Goal: Information Seeking & Learning: Learn about a topic

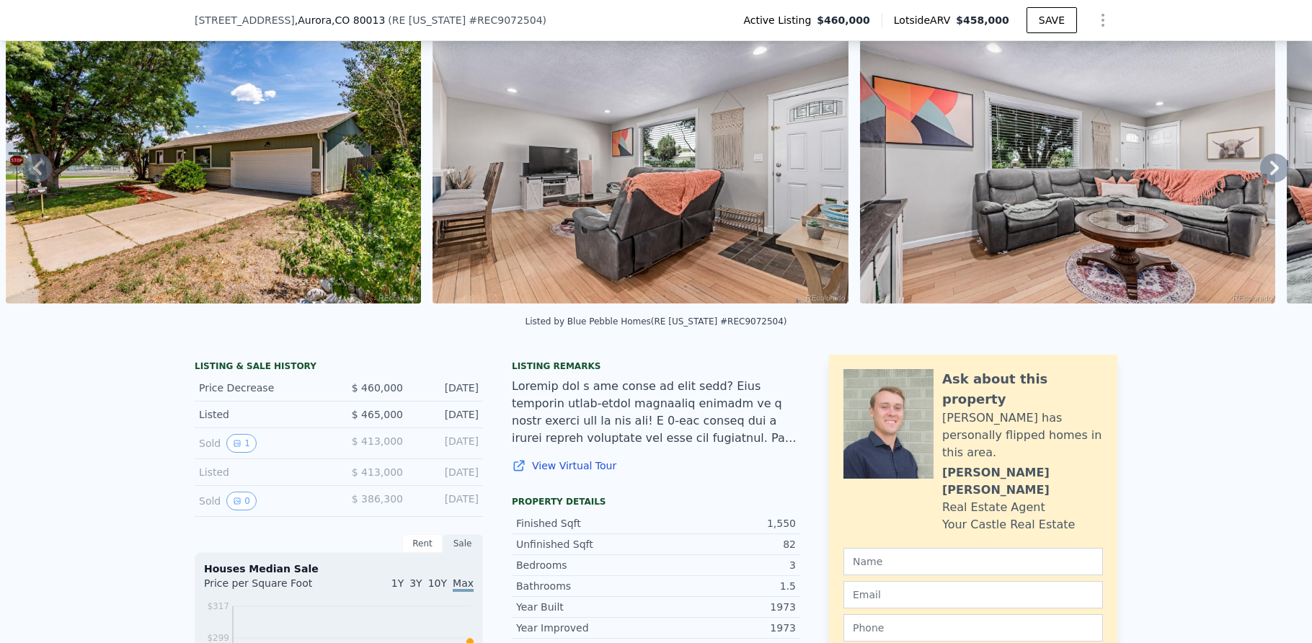
scroll to position [144, 0]
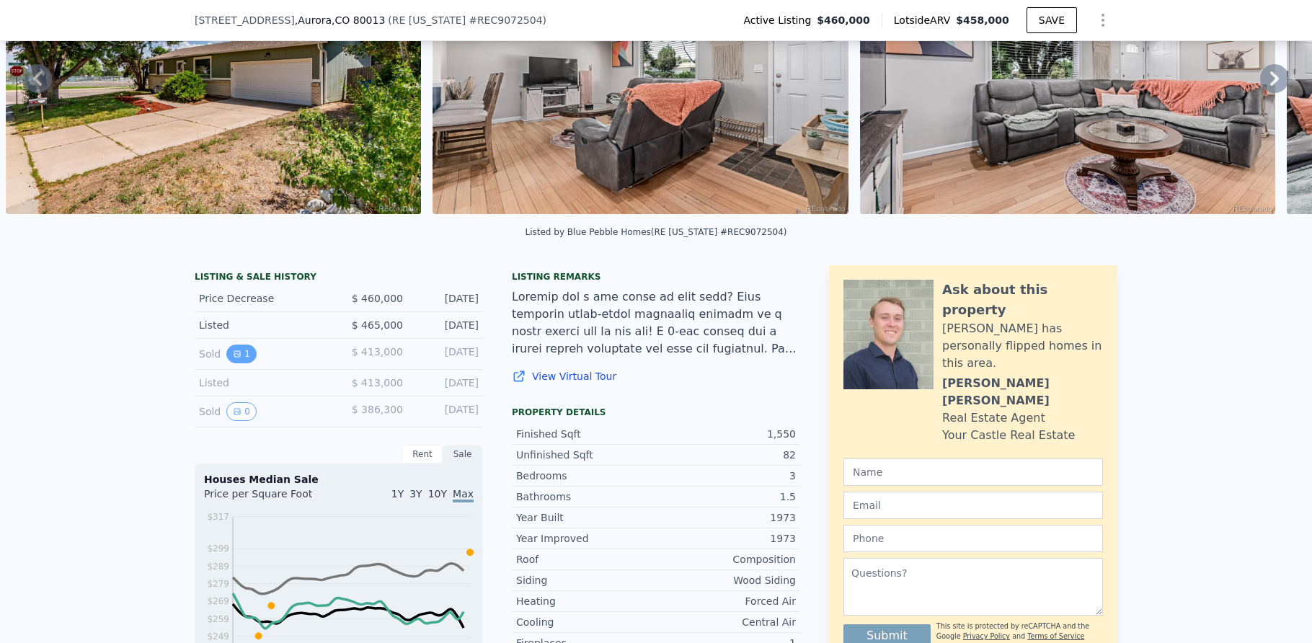
click at [233, 358] on icon "View historical data" at bounding box center [237, 354] width 9 height 9
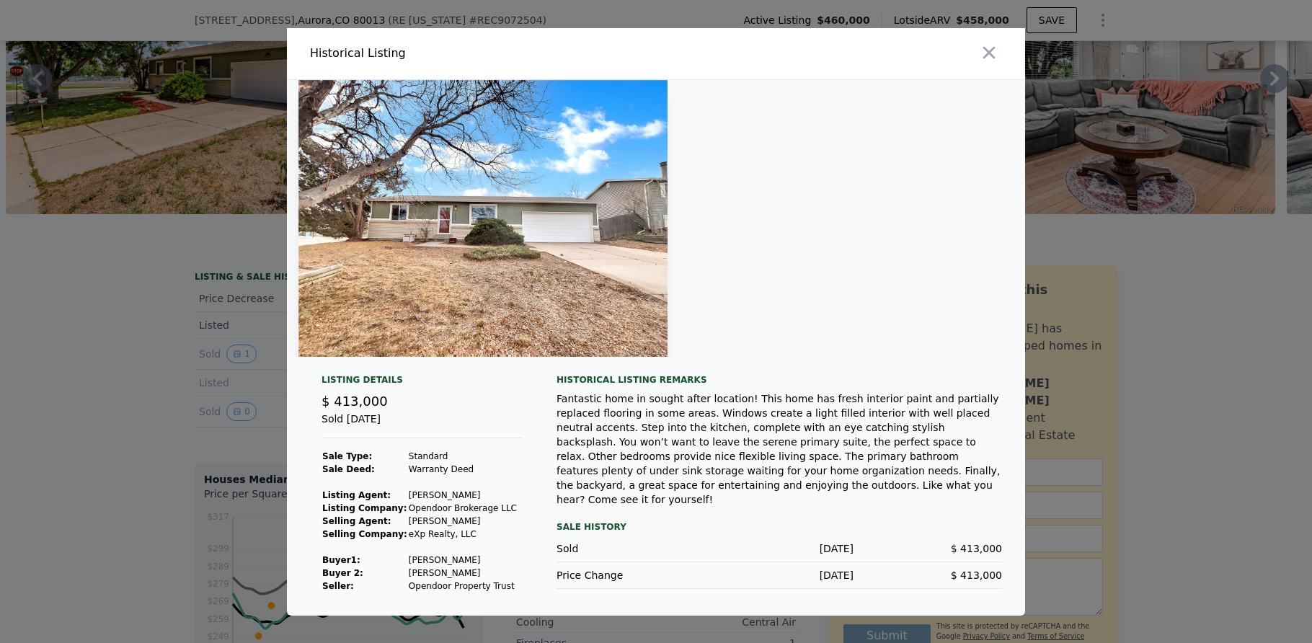
click at [98, 375] on div at bounding box center [656, 321] width 1312 height 643
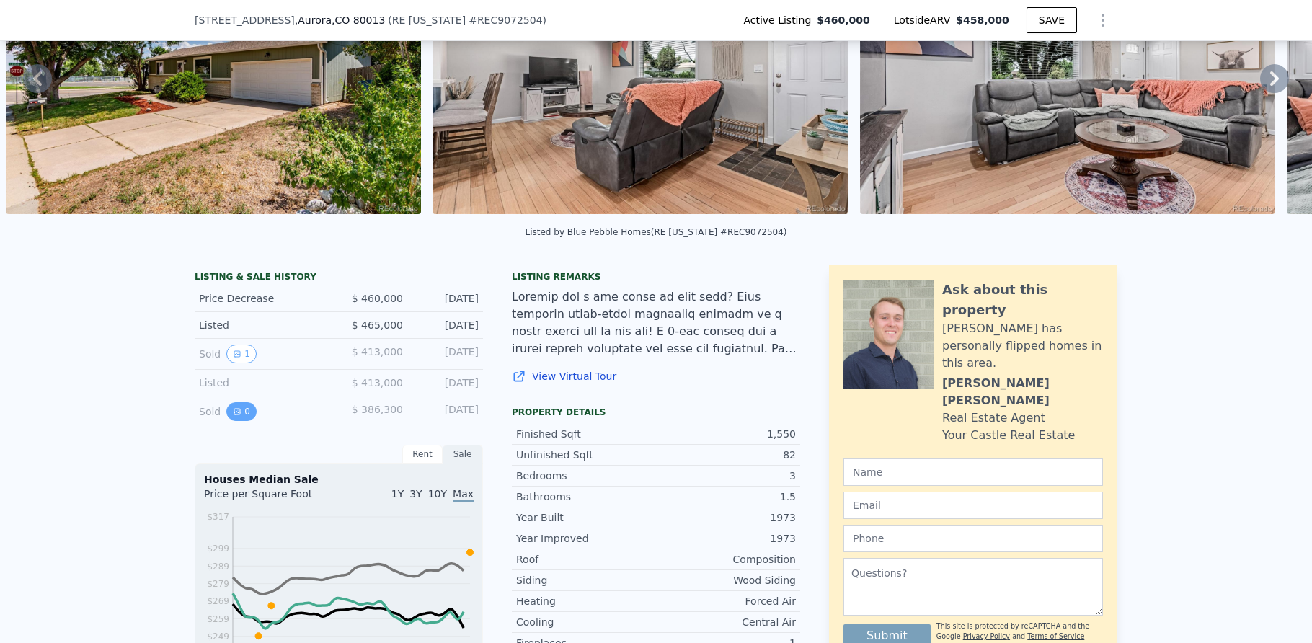
click at [229, 421] on button "0" at bounding box center [241, 411] width 30 height 19
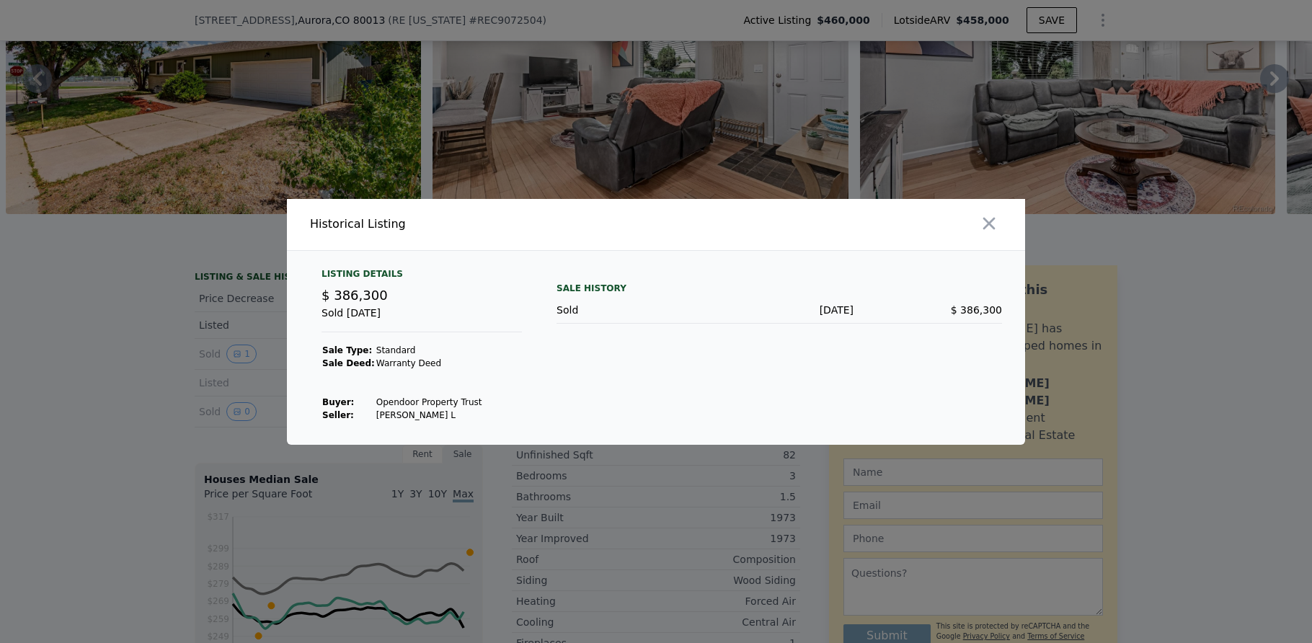
click at [151, 384] on div at bounding box center [656, 321] width 1312 height 643
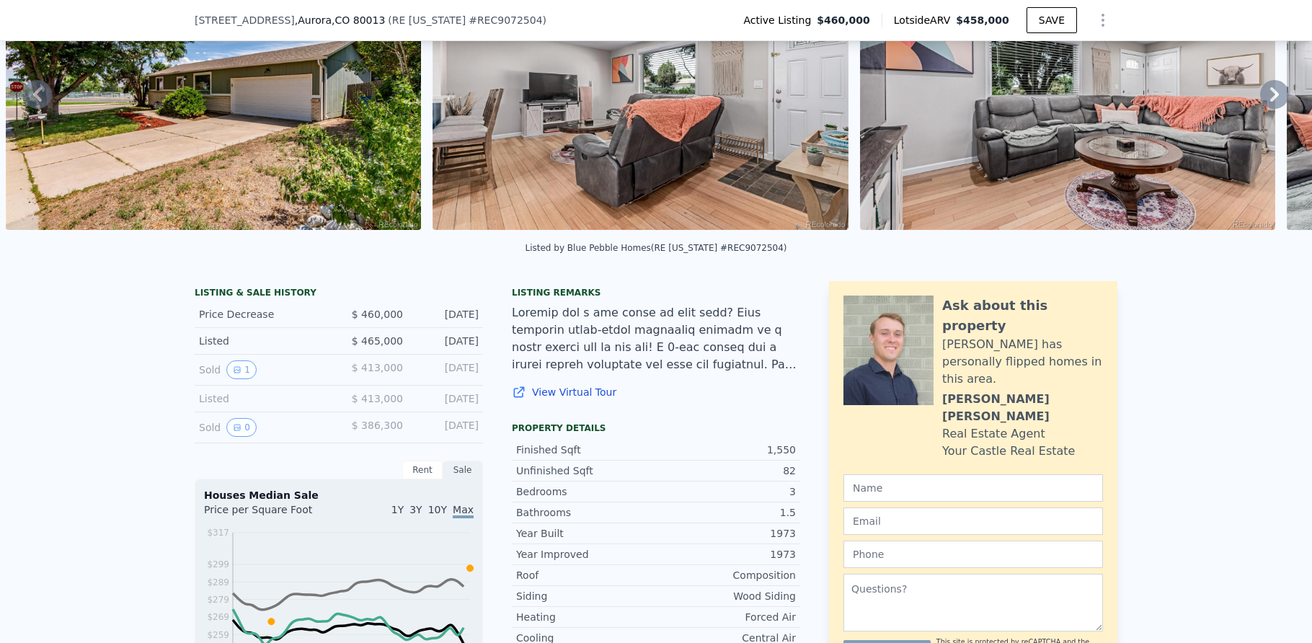
scroll to position [5, 0]
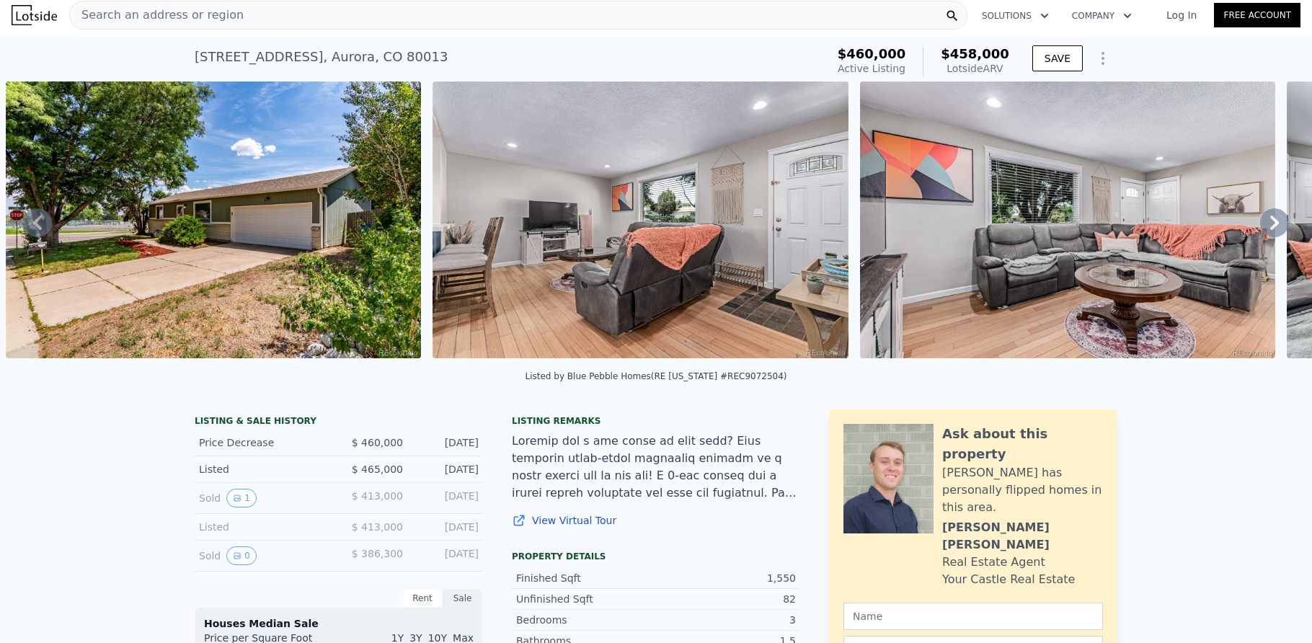
click at [1272, 225] on icon at bounding box center [1274, 222] width 29 height 29
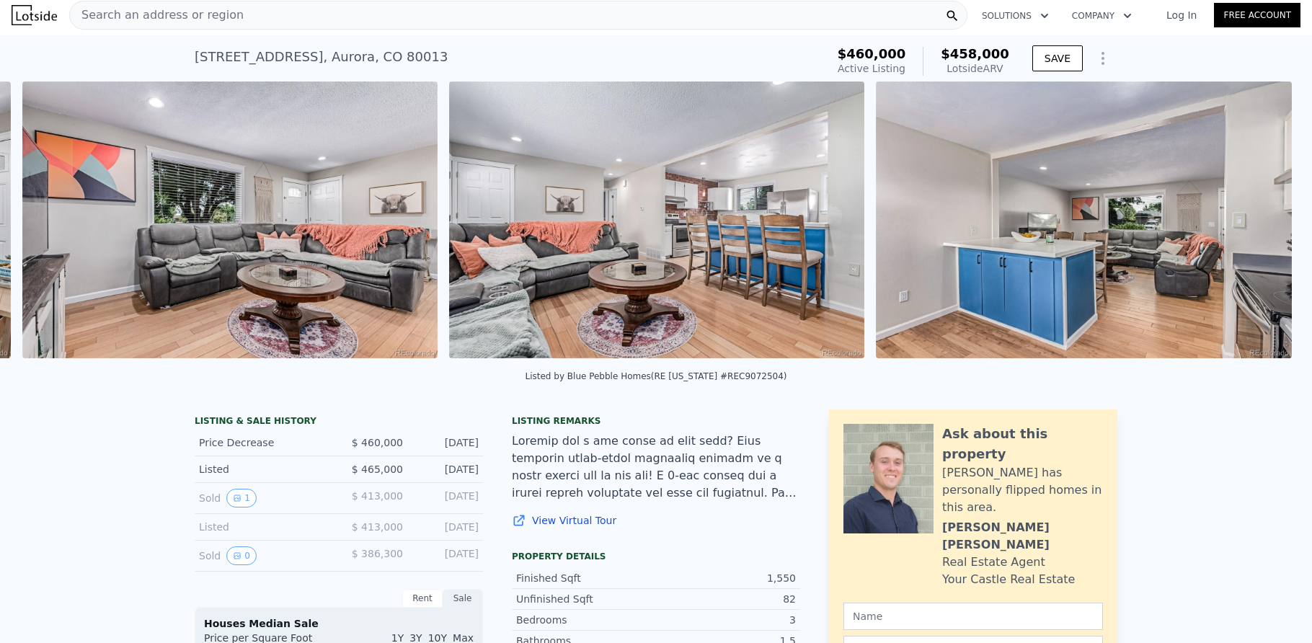
scroll to position [0, 2368]
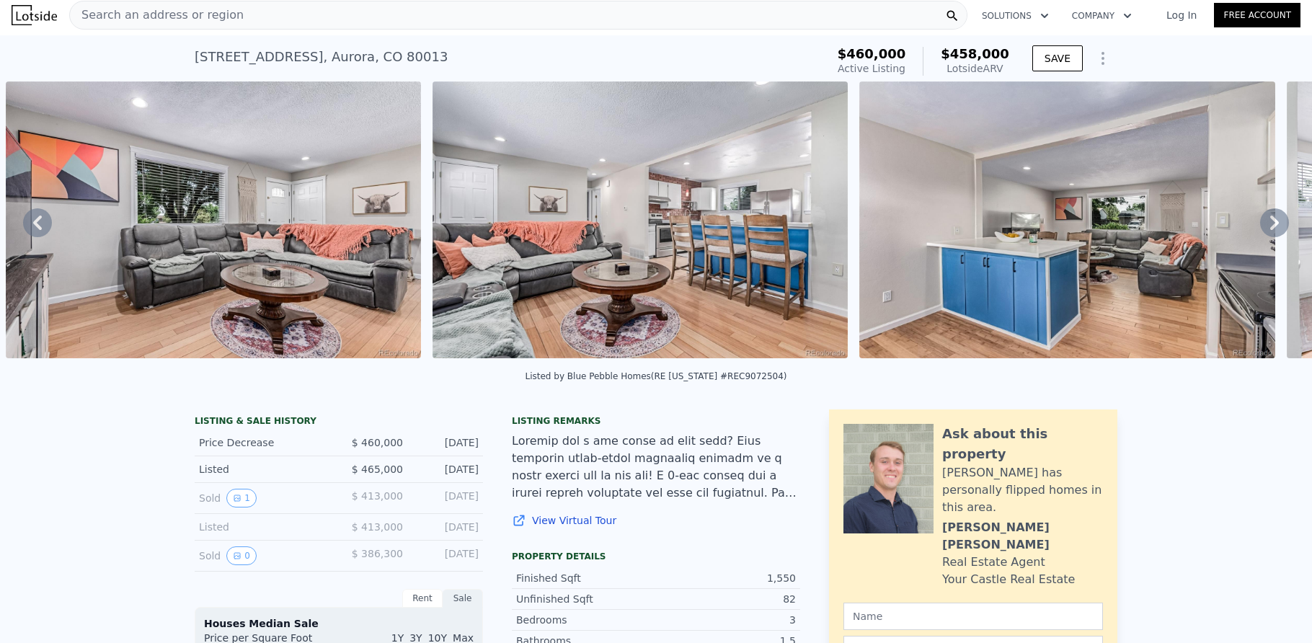
click at [1260, 228] on icon at bounding box center [1274, 222] width 29 height 29
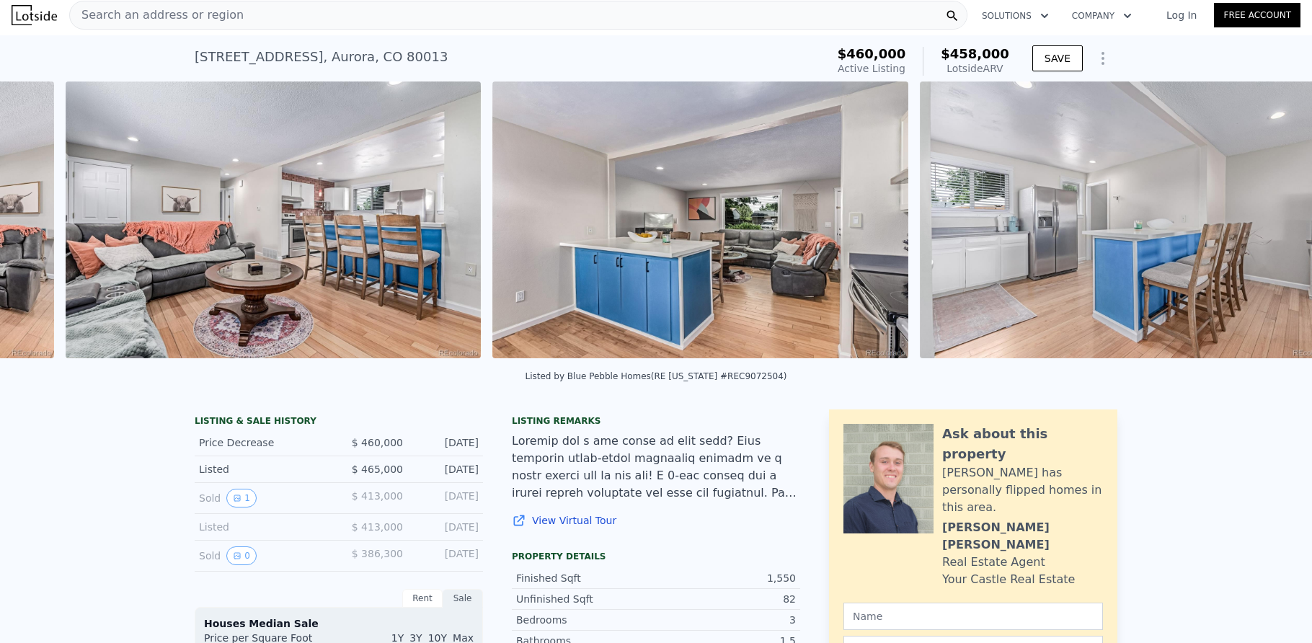
scroll to position [0, 2795]
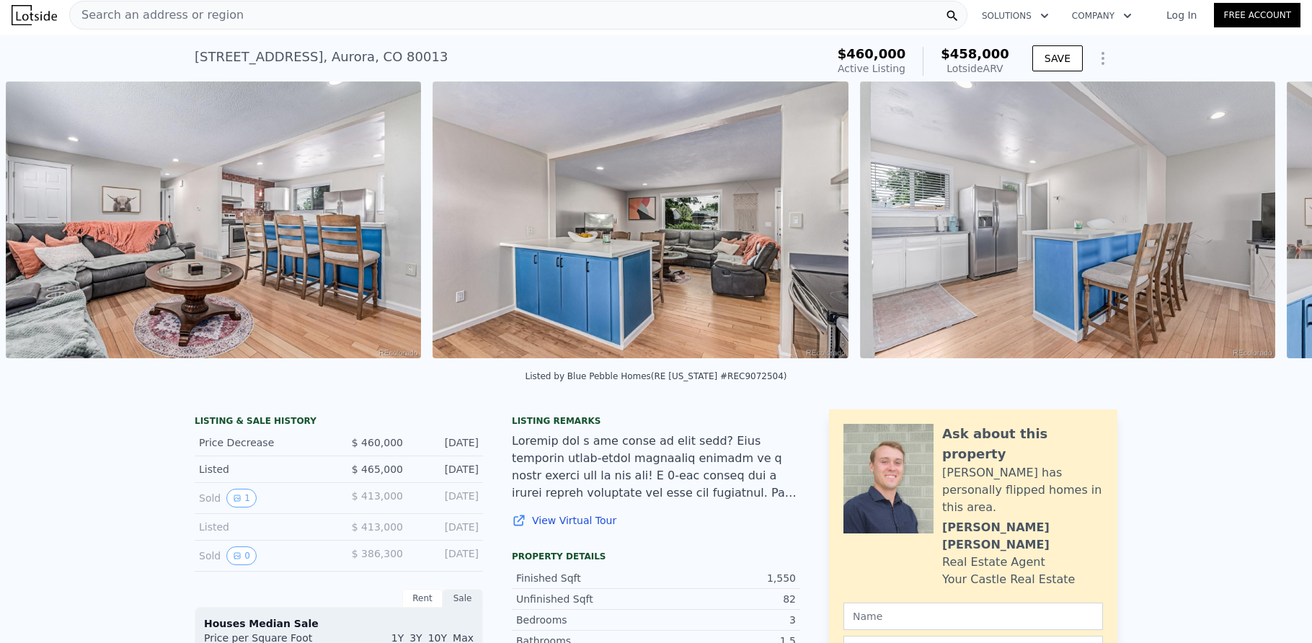
click at [1259, 228] on div "• + − • + − STREET VIEW ← Move left → Move right ↑ Move up ↓ Move down + Zoom i…" at bounding box center [656, 222] width 1312 height 282
click at [1260, 228] on icon at bounding box center [1274, 222] width 29 height 29
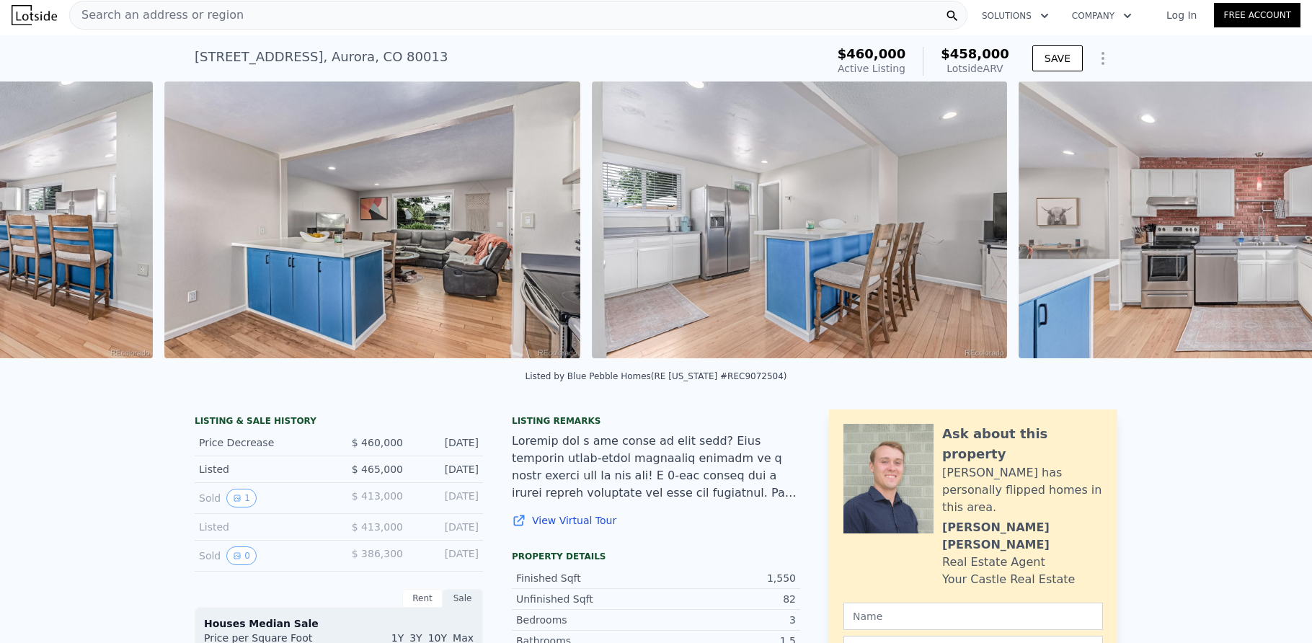
scroll to position [0, 3222]
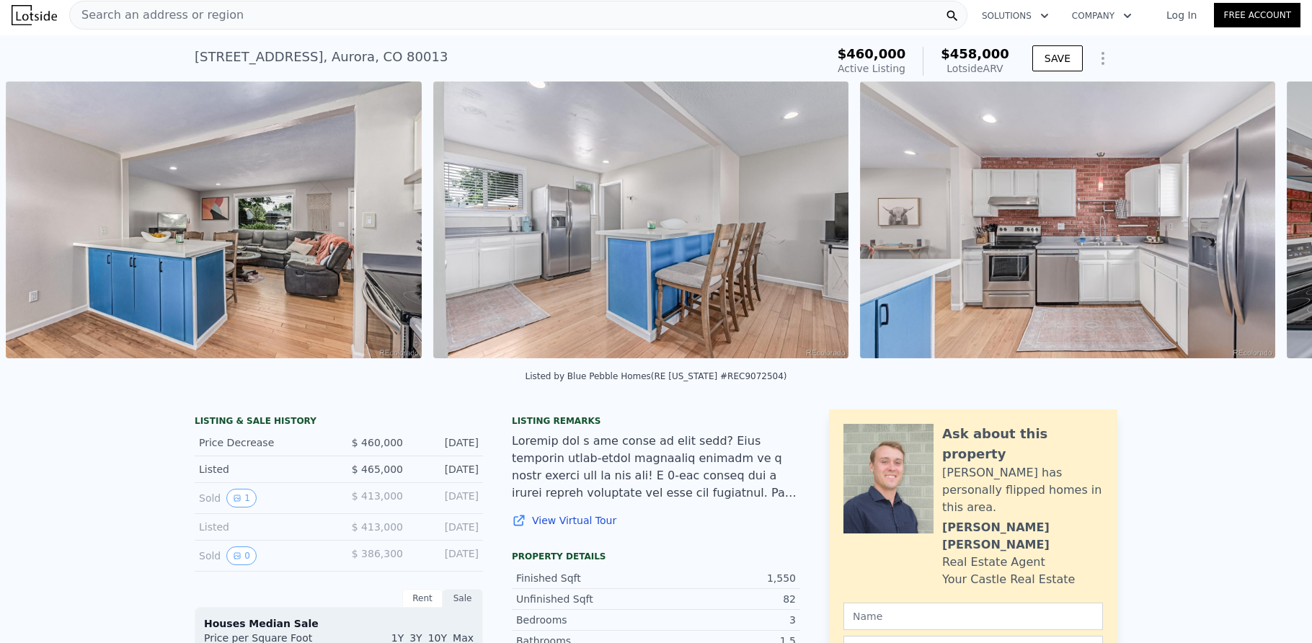
click at [1259, 228] on img at bounding box center [1067, 219] width 415 height 277
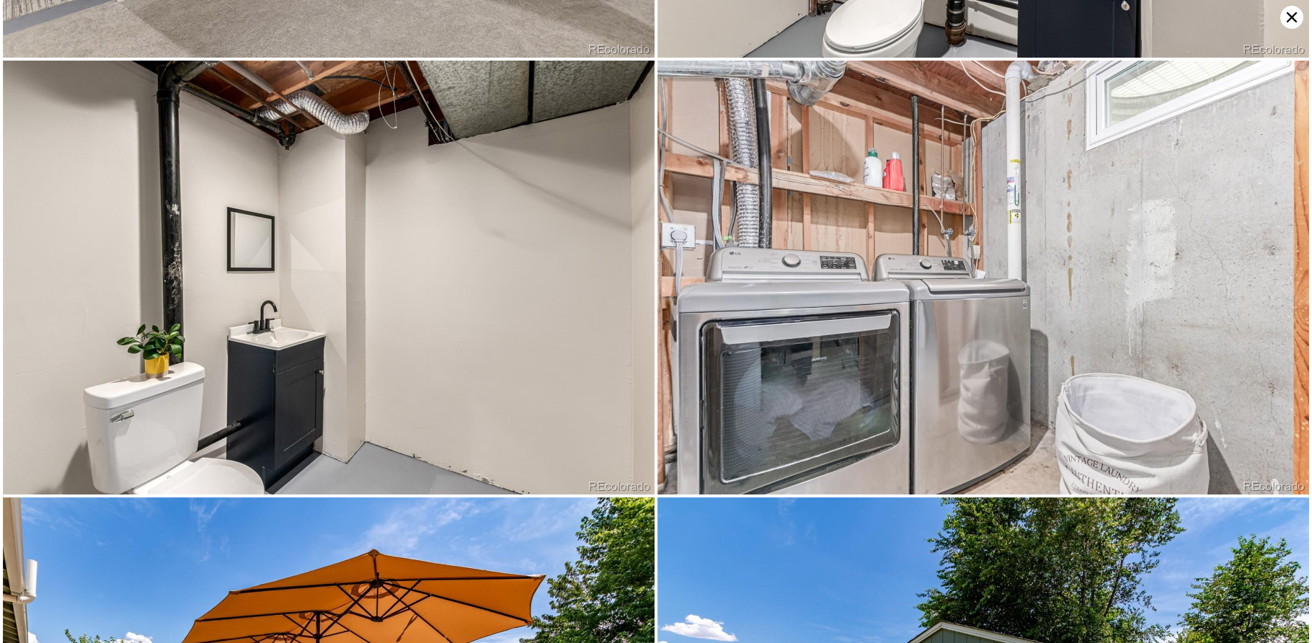
scroll to position [7370, 0]
click at [1288, 19] on icon at bounding box center [1291, 17] width 23 height 23
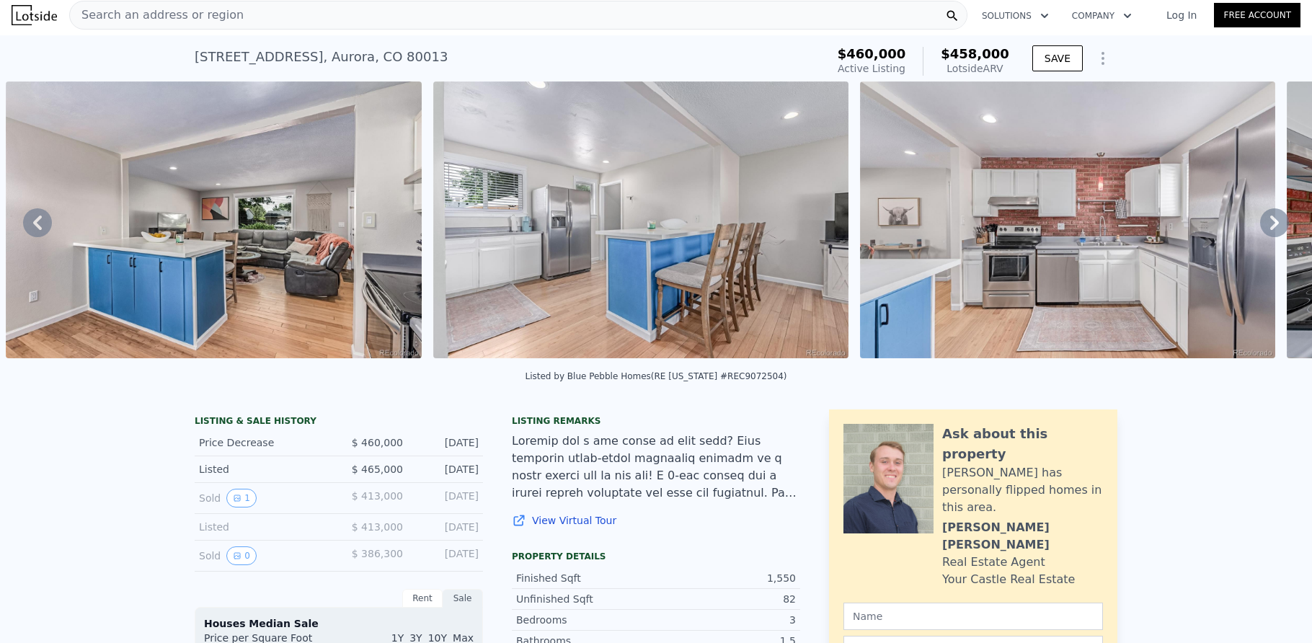
click at [400, 14] on div "Search an address or region" at bounding box center [518, 15] width 898 height 29
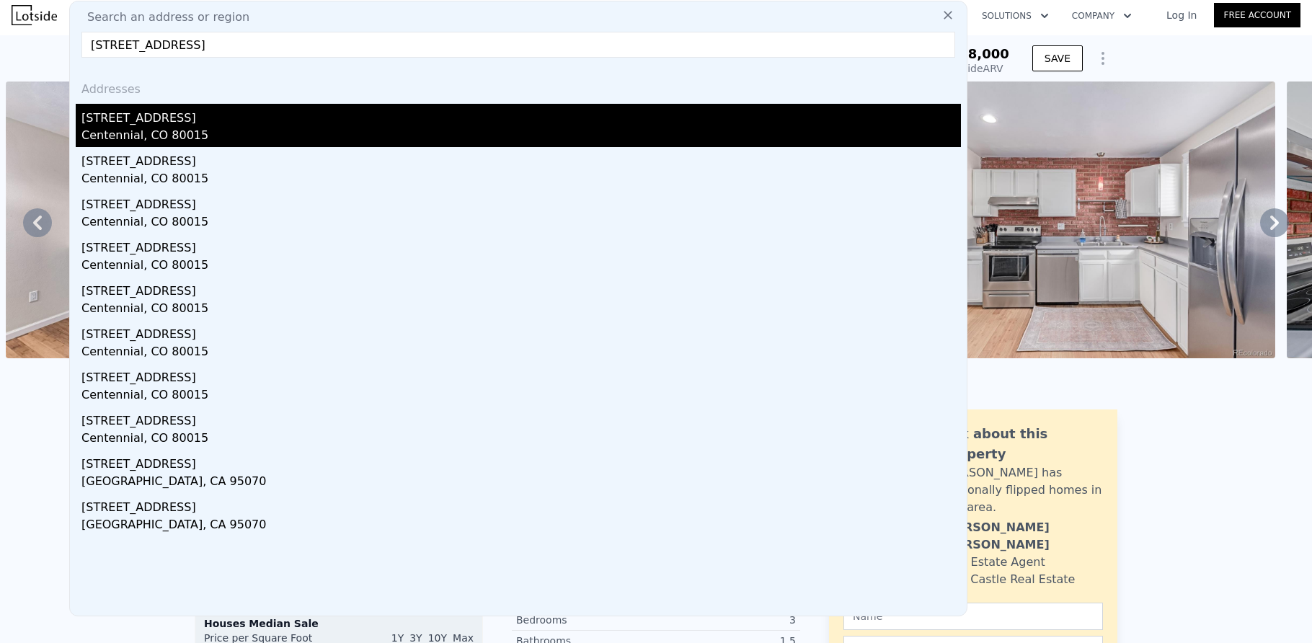
type input "[STREET_ADDRESS]"
click at [278, 115] on div "[STREET_ADDRESS]" at bounding box center [521, 115] width 880 height 23
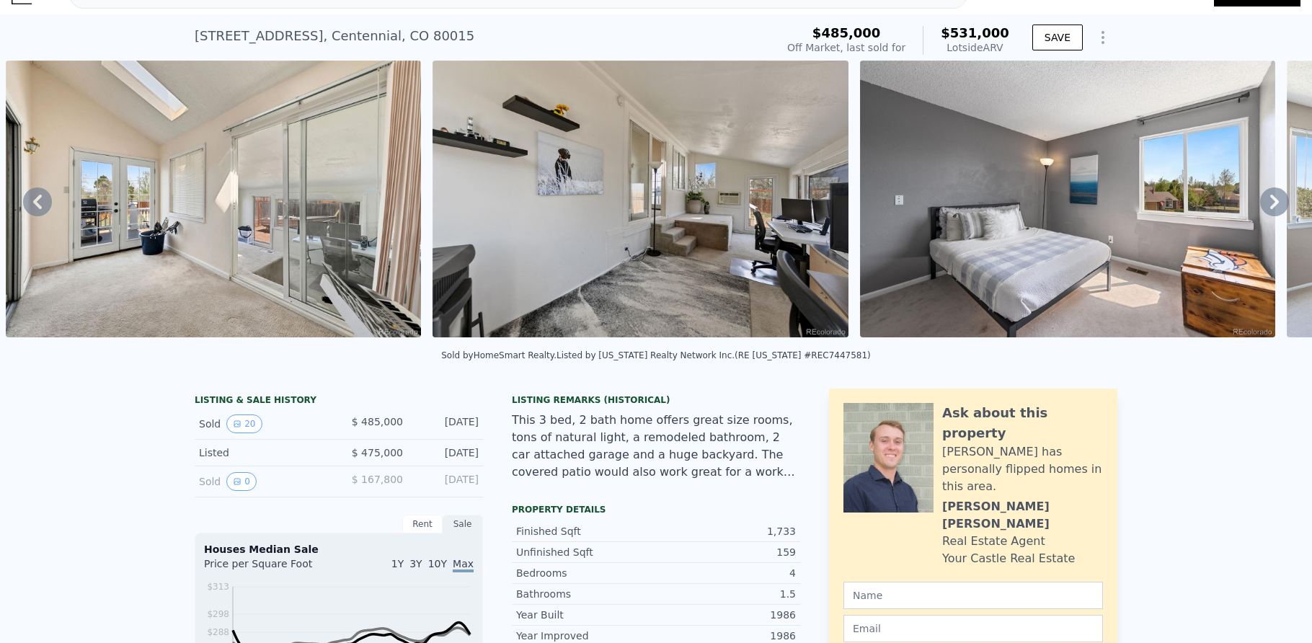
scroll to position [5, 0]
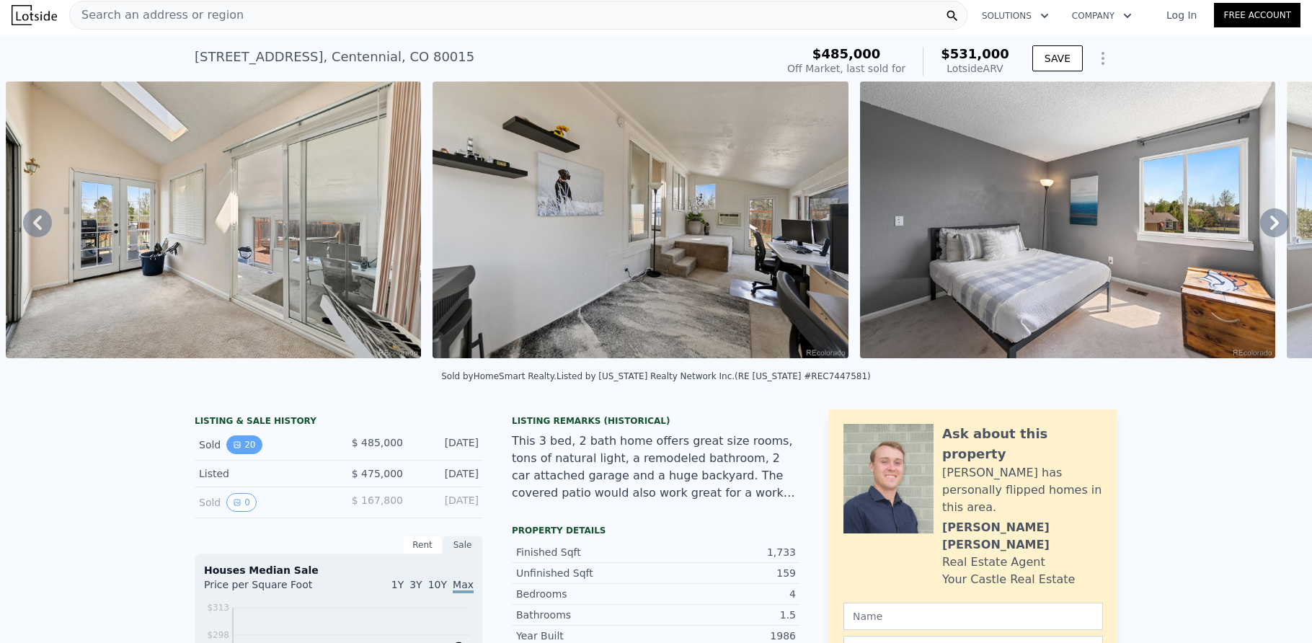
click at [234, 448] on icon "View historical data" at bounding box center [237, 445] width 6 height 6
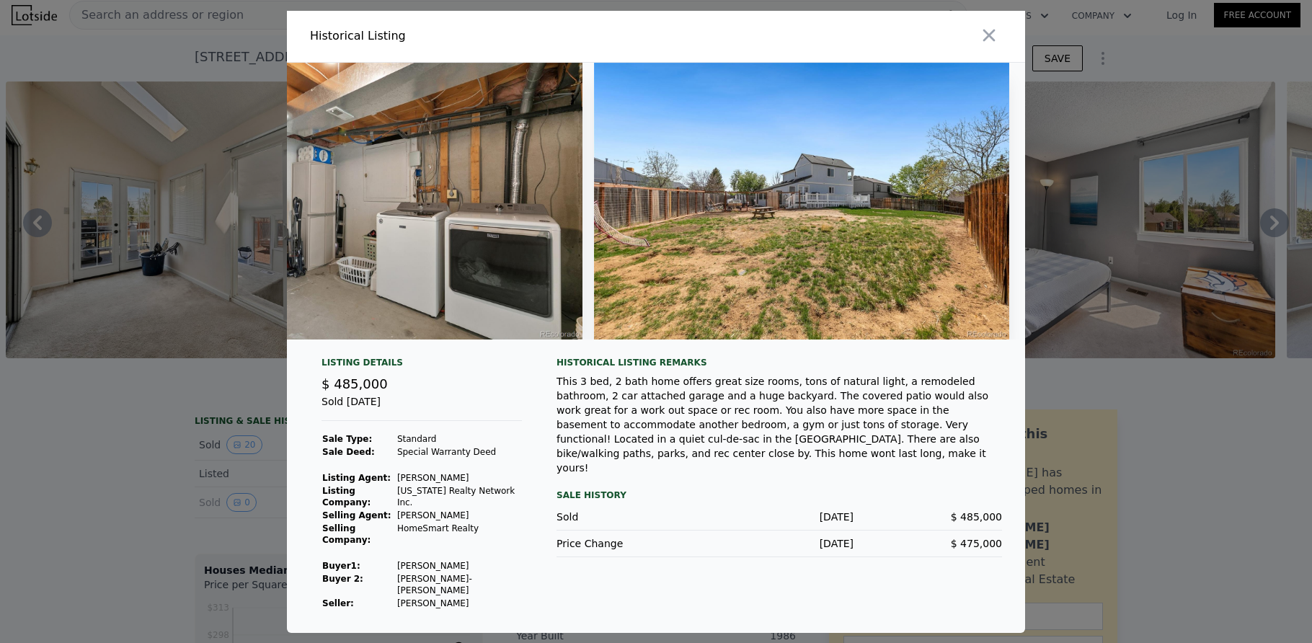
scroll to position [0, 7824]
